Goal: Feedback & Contribution: Submit feedback/report problem

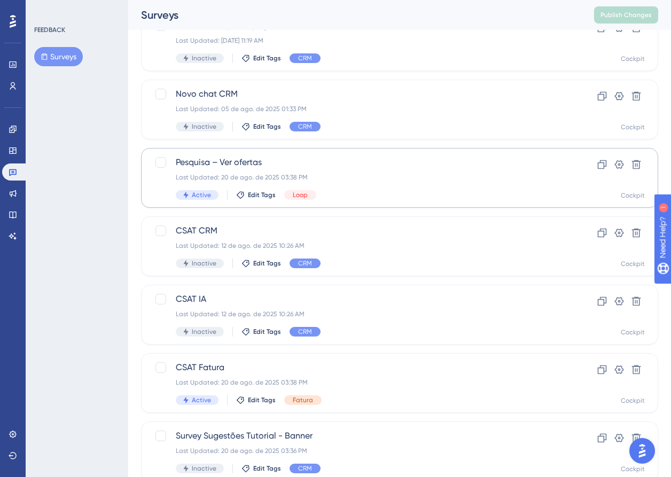
scroll to position [305, 0]
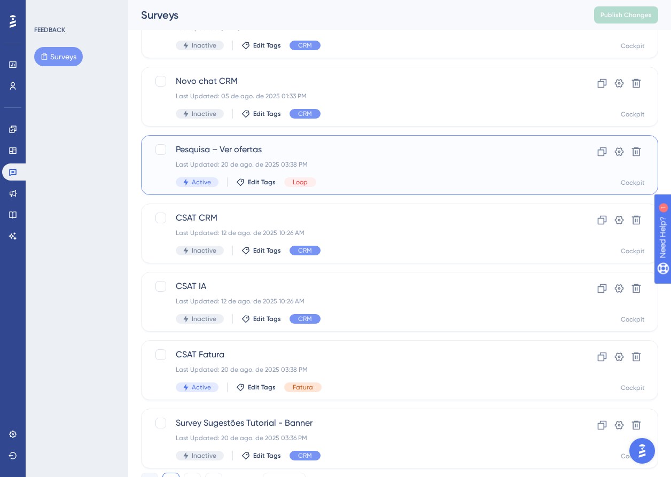
click at [239, 143] on div "Pesquisa – Ver ofertas Last Updated: [DATE] 03:38 PM Active Edit Tags Loop Clon…" at bounding box center [399, 165] width 517 height 60
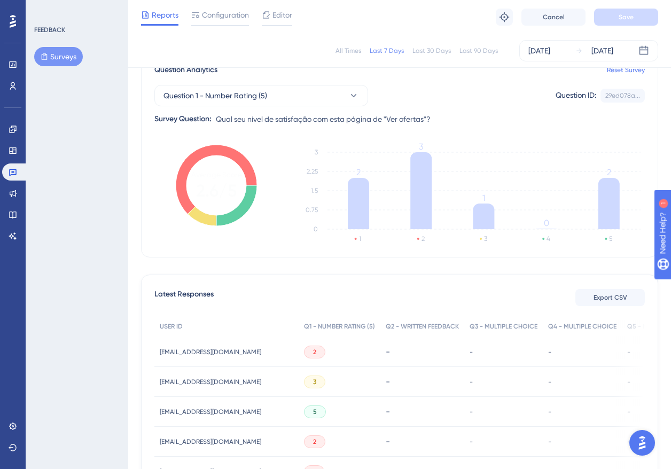
scroll to position [66, 2]
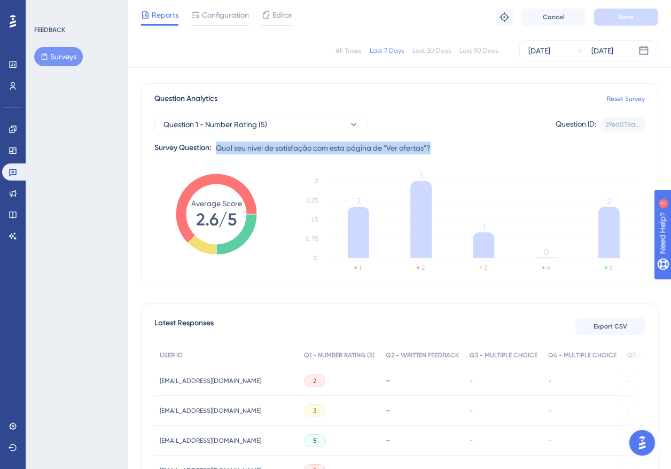
drag, startPoint x: 433, startPoint y: 147, endPoint x: 215, endPoint y: 146, distance: 218.0
click at [215, 146] on div "Question 1 - Number Rating (5) Question ID: 29ed078a... Copy Survey Question: Q…" at bounding box center [399, 129] width 490 height 49
copy span "Qual seu nível de satisfação com esta página de "Ver ofertas"?"
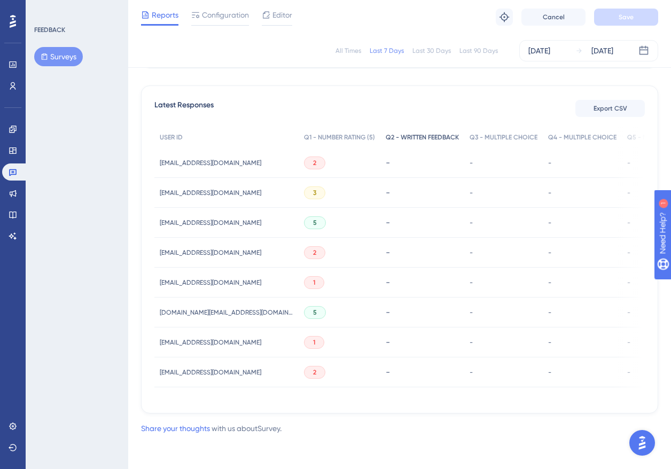
scroll to position [288, 3]
click at [395, 138] on div "Q2 - WRITTEN FEEDBACK" at bounding box center [422, 138] width 84 height 22
click at [267, 12] on icon at bounding box center [266, 15] width 9 height 9
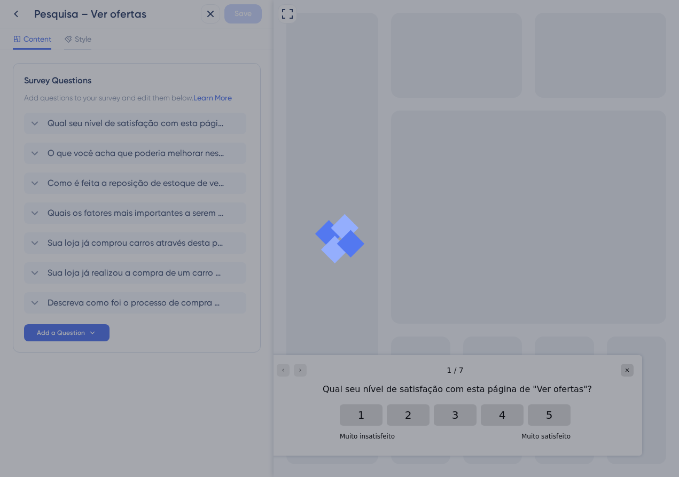
click at [120, 159] on div at bounding box center [339, 238] width 679 height 477
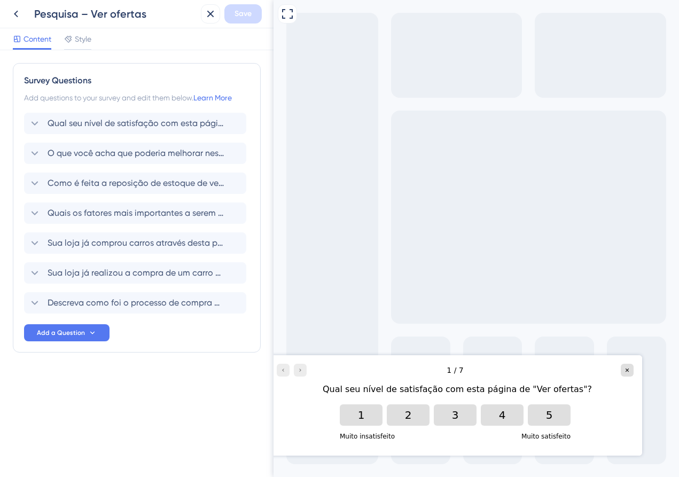
click at [116, 155] on span "O que você acha que poderia melhorar nesta página?" at bounding box center [136, 153] width 176 height 13
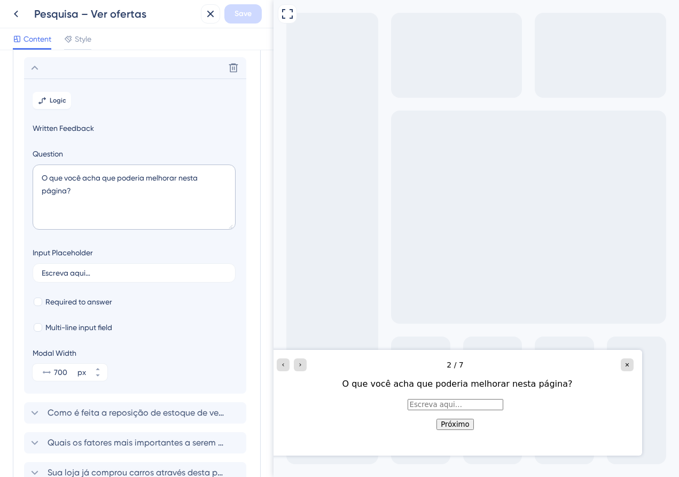
scroll to position [92, 0]
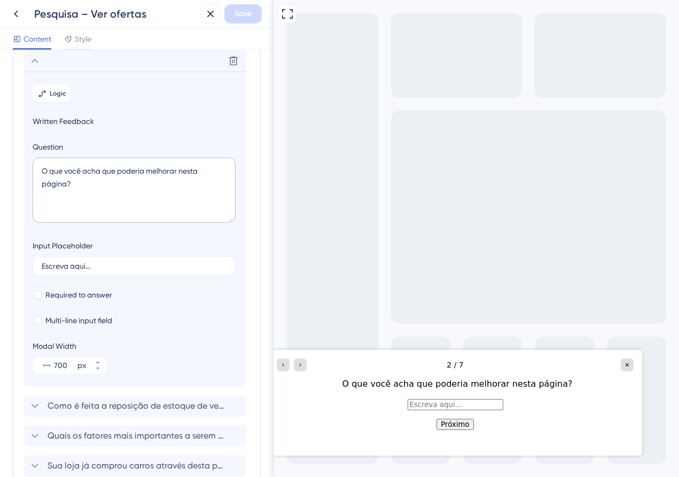
click at [426, 383] on div "O que você acha que poderia melhorar nesta página?" at bounding box center [457, 384] width 353 height 13
copy div "O que você acha que poderia melhorar nesta página?"
click at [523, 356] on div "2 / 7 O que você acha que poderia melhorar nesta página?" at bounding box center [455, 374] width 374 height 49
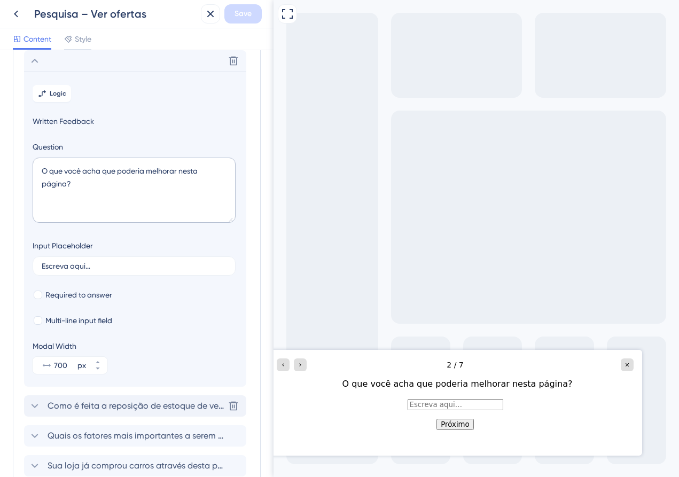
click at [103, 409] on span "Como é feita a reposição de estoque de veículos seminovos e usados na sua loja?" at bounding box center [136, 406] width 176 height 13
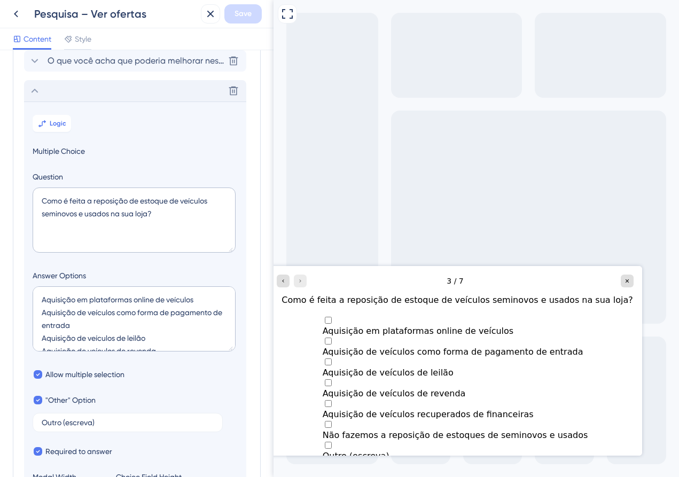
scroll to position [122, 0]
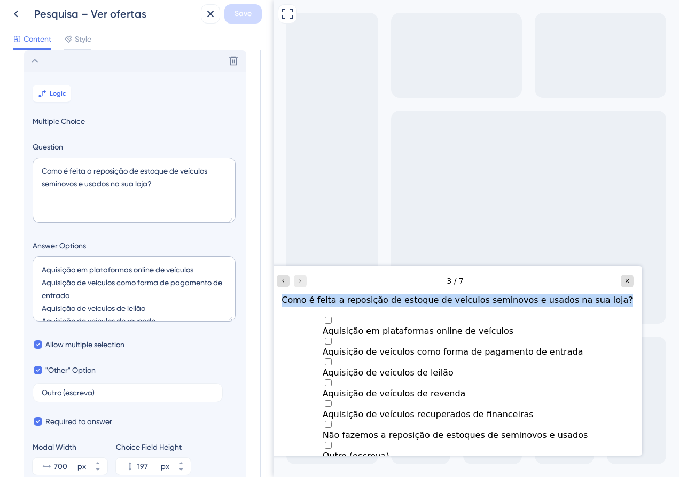
drag, startPoint x: 612, startPoint y: 299, endPoint x: 302, endPoint y: 298, distance: 309.9
click at [302, 298] on div "Como é feita a reposição de estoque de veículos seminovos e usados na sua loja?" at bounding box center [457, 300] width 353 height 13
copy div "Como é feita a reposição de estoque de veículos seminovos e usados na sua loja?"
click at [380, 326] on span "Aquisição em plataformas online de veículos" at bounding box center [417, 331] width 191 height 10
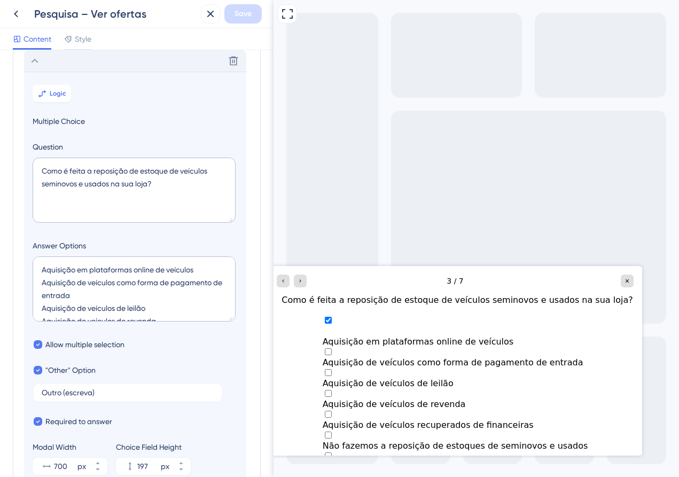
click at [419, 337] on span "Aquisição em plataformas online de veículos" at bounding box center [417, 342] width 191 height 10
checkbox input "false"
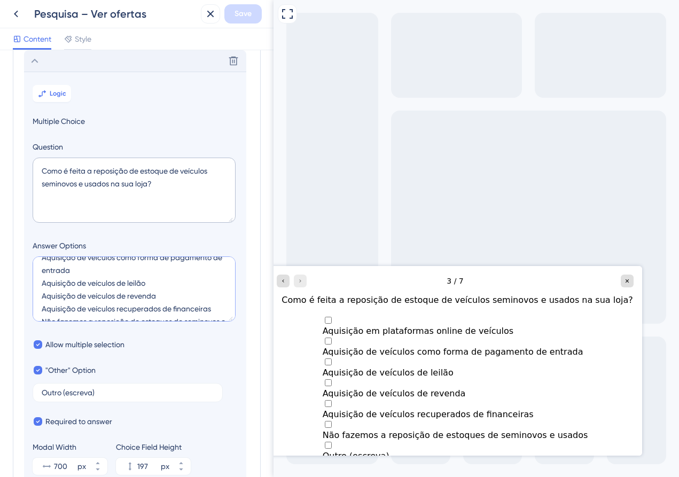
scroll to position [0, 0]
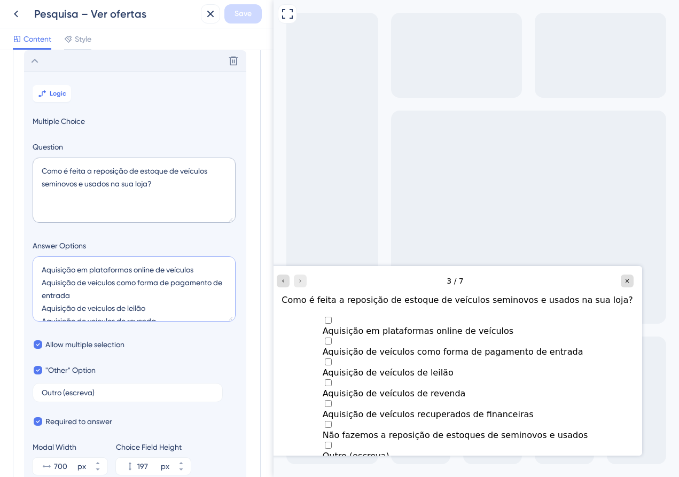
drag, startPoint x: 156, startPoint y: 307, endPoint x: 42, endPoint y: 228, distance: 138.7
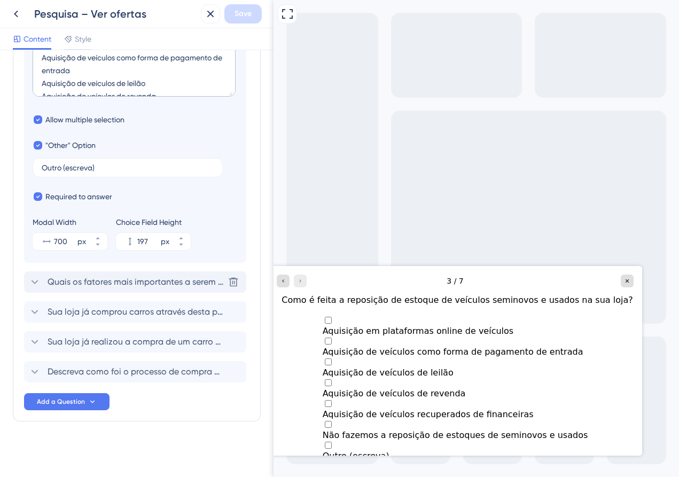
click at [162, 288] on span "Quais os fatores mais importantes a serem considerados na compra de veículos us…" at bounding box center [136, 282] width 176 height 13
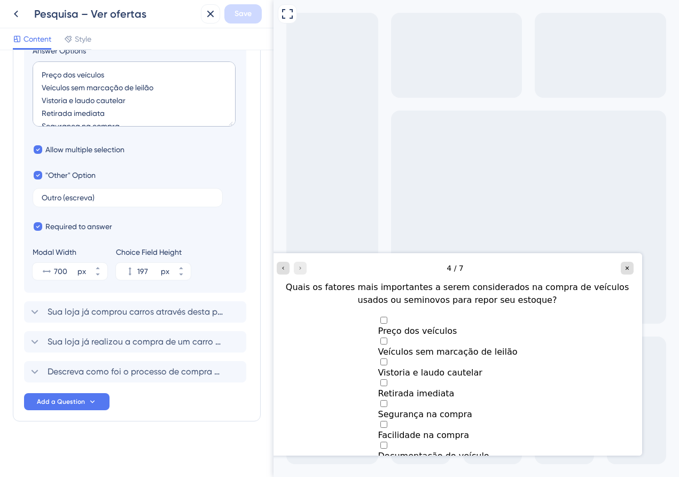
scroll to position [152, 0]
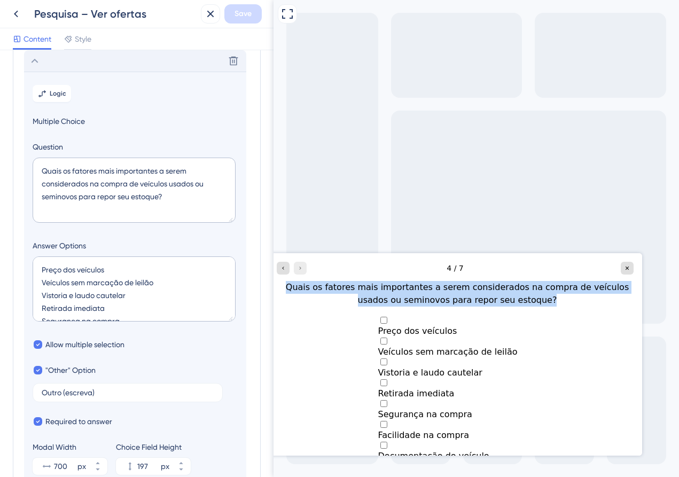
drag, startPoint x: 524, startPoint y: 300, endPoint x: 284, endPoint y: 284, distance: 240.4
click at [284, 284] on div "Quais os fatores mais importantes a serem considerados na compra de veículos us…" at bounding box center [457, 294] width 353 height 26
copy div "Quais os fatores mais importantes a serem considerados na compra de veículos us…"
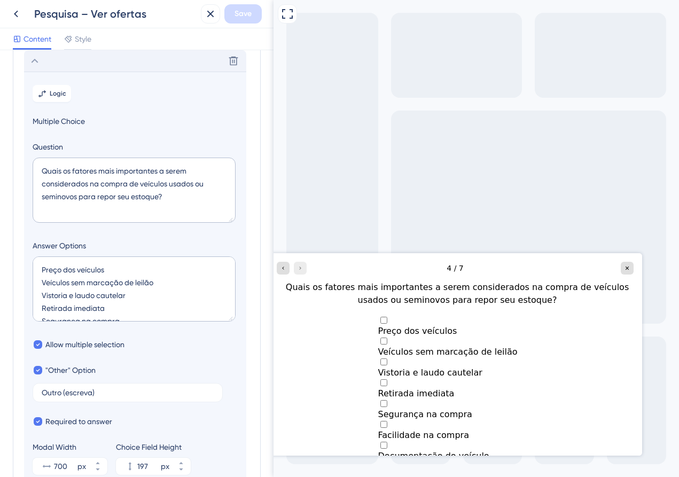
click at [356, 294] on div "Quais os fatores mais importantes a serem considerados na compra de veículos us…" at bounding box center [457, 294] width 353 height 26
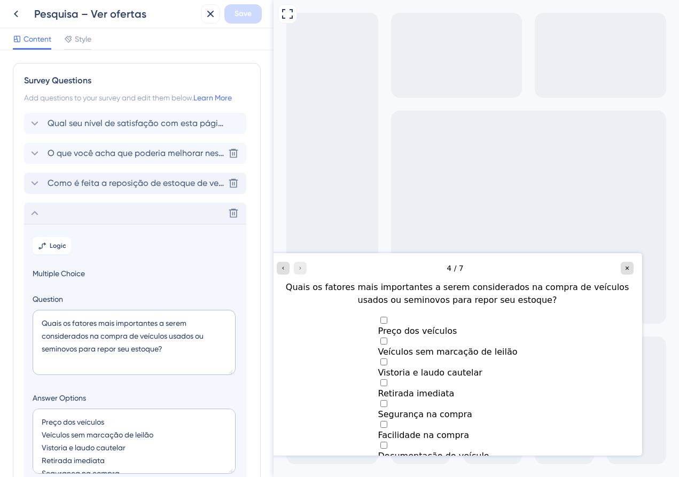
scroll to position [0, 0]
click at [168, 186] on span "Como é feita a reposição de estoque de veículos seminovos e usados na sua loja?" at bounding box center [136, 183] width 176 height 13
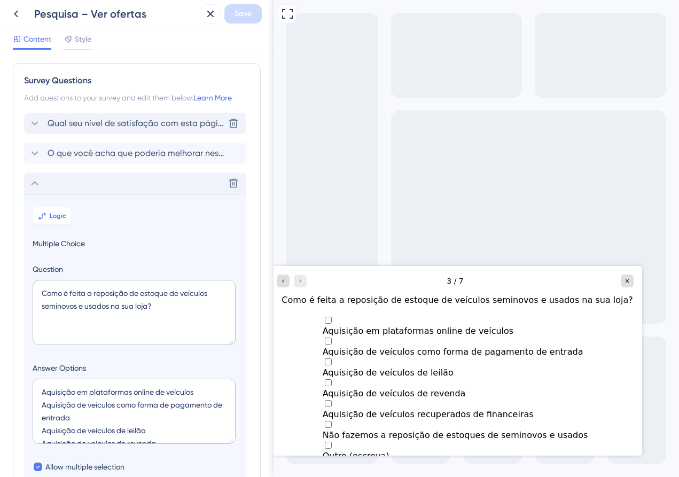
click at [144, 122] on span "Qual seu nível de satisfação com esta página de "Ver ofertas"?" at bounding box center [136, 123] width 176 height 13
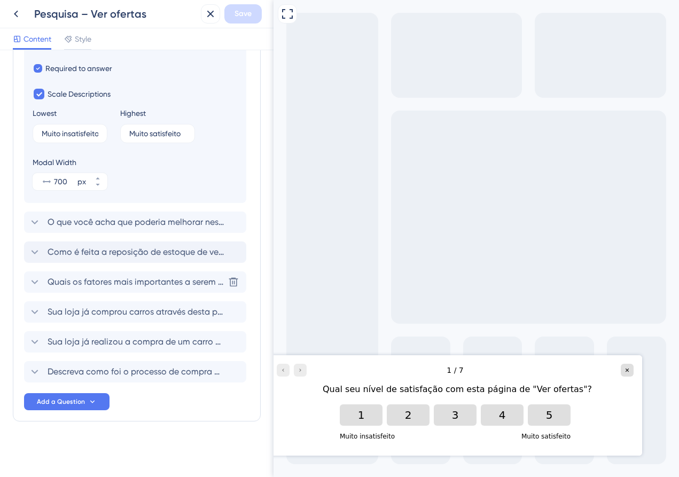
click at [120, 277] on span "Quais os fatores mais importantes a serem considerados na compra de veículos us…" at bounding box center [136, 282] width 176 height 13
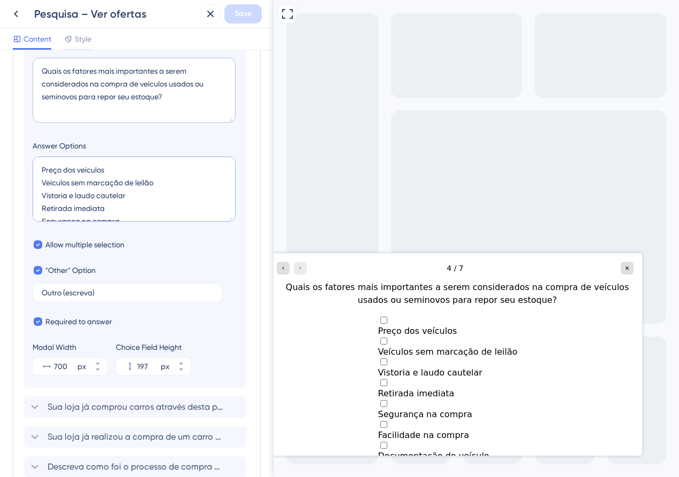
drag, startPoint x: 172, startPoint y: 211, endPoint x: 2, endPoint y: 134, distance: 186.0
click at [128, 146] on label "Answer Options" at bounding box center [135, 145] width 205 height 13
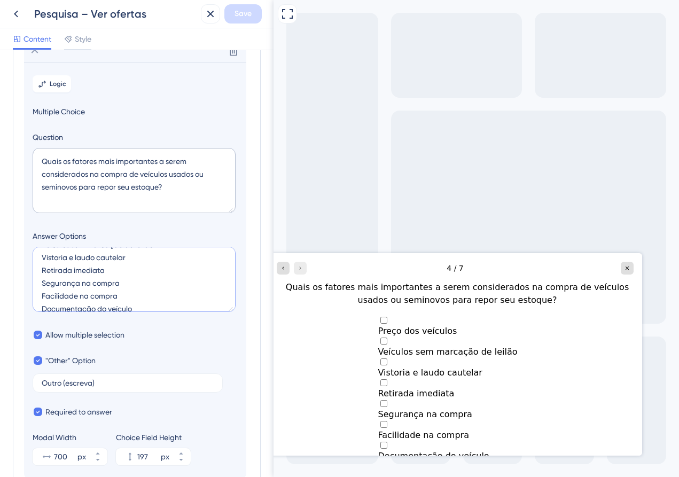
scroll to position [51, 0]
drag, startPoint x: 41, startPoint y: 258, endPoint x: 165, endPoint y: 368, distance: 165.8
click at [180, 337] on div "Allow multiple selection" at bounding box center [135, 335] width 205 height 13
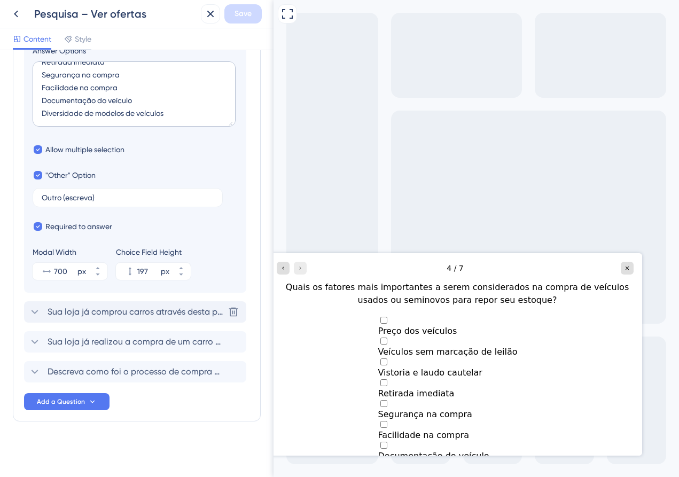
click at [164, 309] on span "Sua loja já comprou carros através desta página de "Ver ofertas" no Cockpit?" at bounding box center [136, 312] width 176 height 13
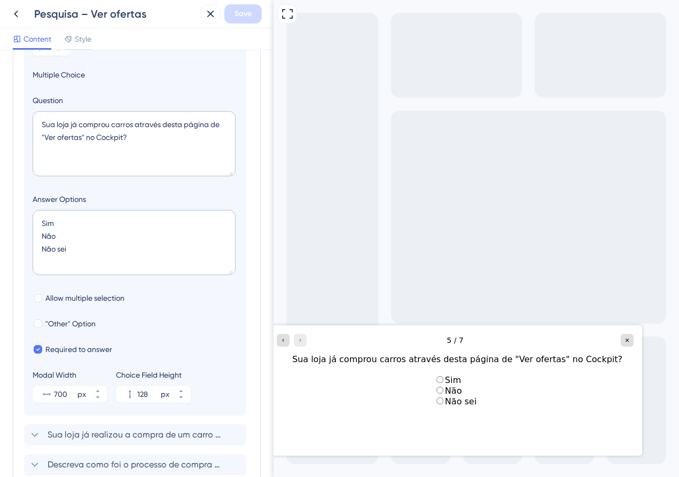
scroll to position [143, 0]
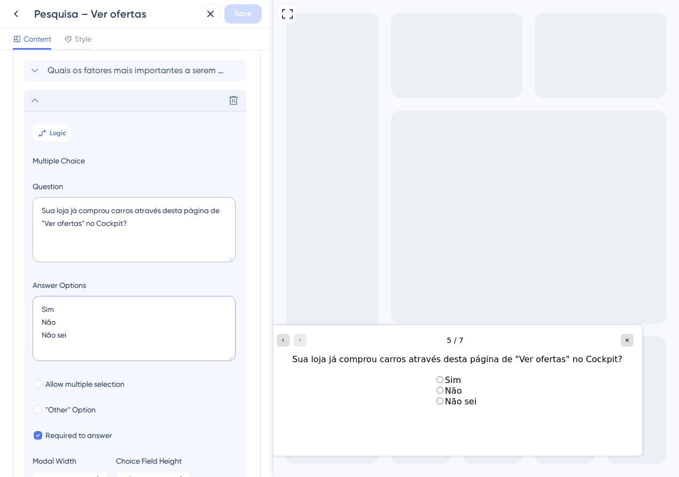
drag, startPoint x: 97, startPoint y: 339, endPoint x: 37, endPoint y: 307, distance: 68.4
click at [84, 301] on textarea "Sim Não Não sei" at bounding box center [134, 328] width 203 height 65
click at [84, 314] on textarea "Sim Não Não sei" at bounding box center [134, 328] width 203 height 65
drag, startPoint x: 150, startPoint y: 227, endPoint x: 5, endPoint y: 209, distance: 145.3
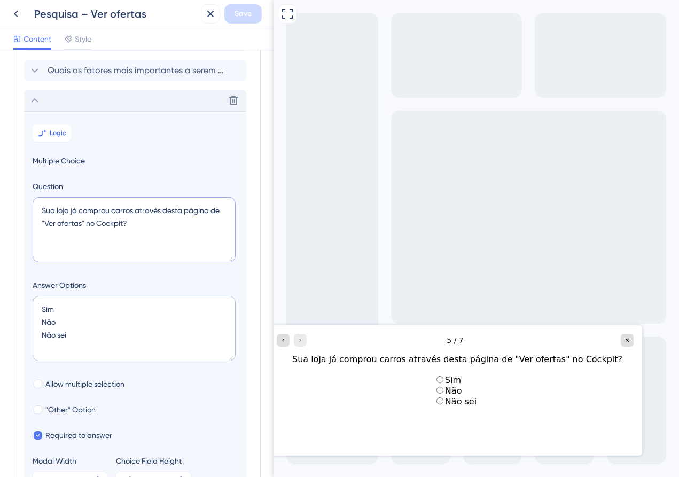
click at [143, 235] on textarea "Sua loja já comprou carros através desta página de "Ver ofertas" no Cockpit?" at bounding box center [134, 229] width 203 height 65
